Goal: Task Accomplishment & Management: Use online tool/utility

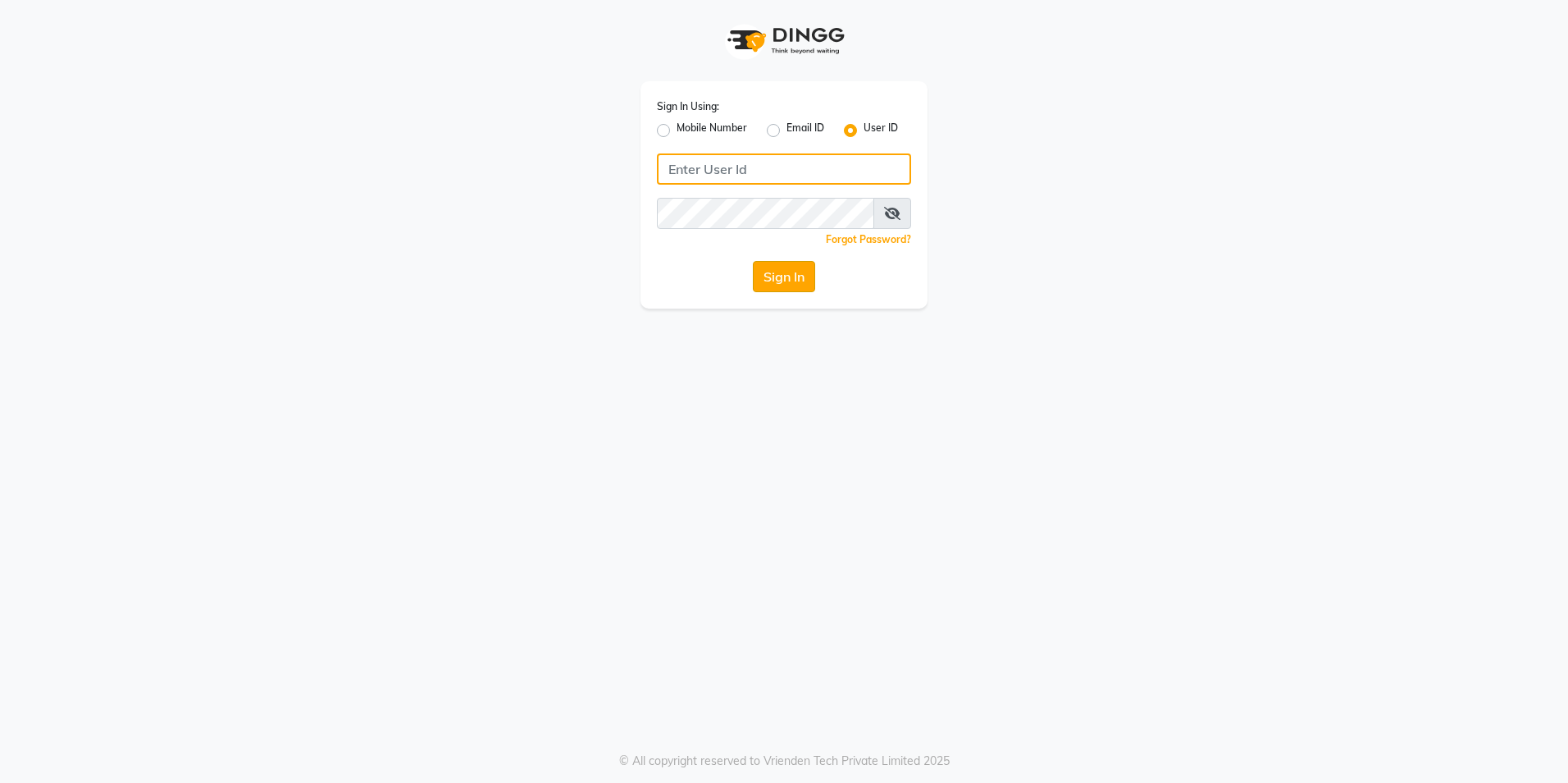
type input "e3852-01"
click at [773, 276] on button "Sign In" at bounding box center [784, 277] width 62 height 31
